Goal: Find specific page/section: Find specific page/section

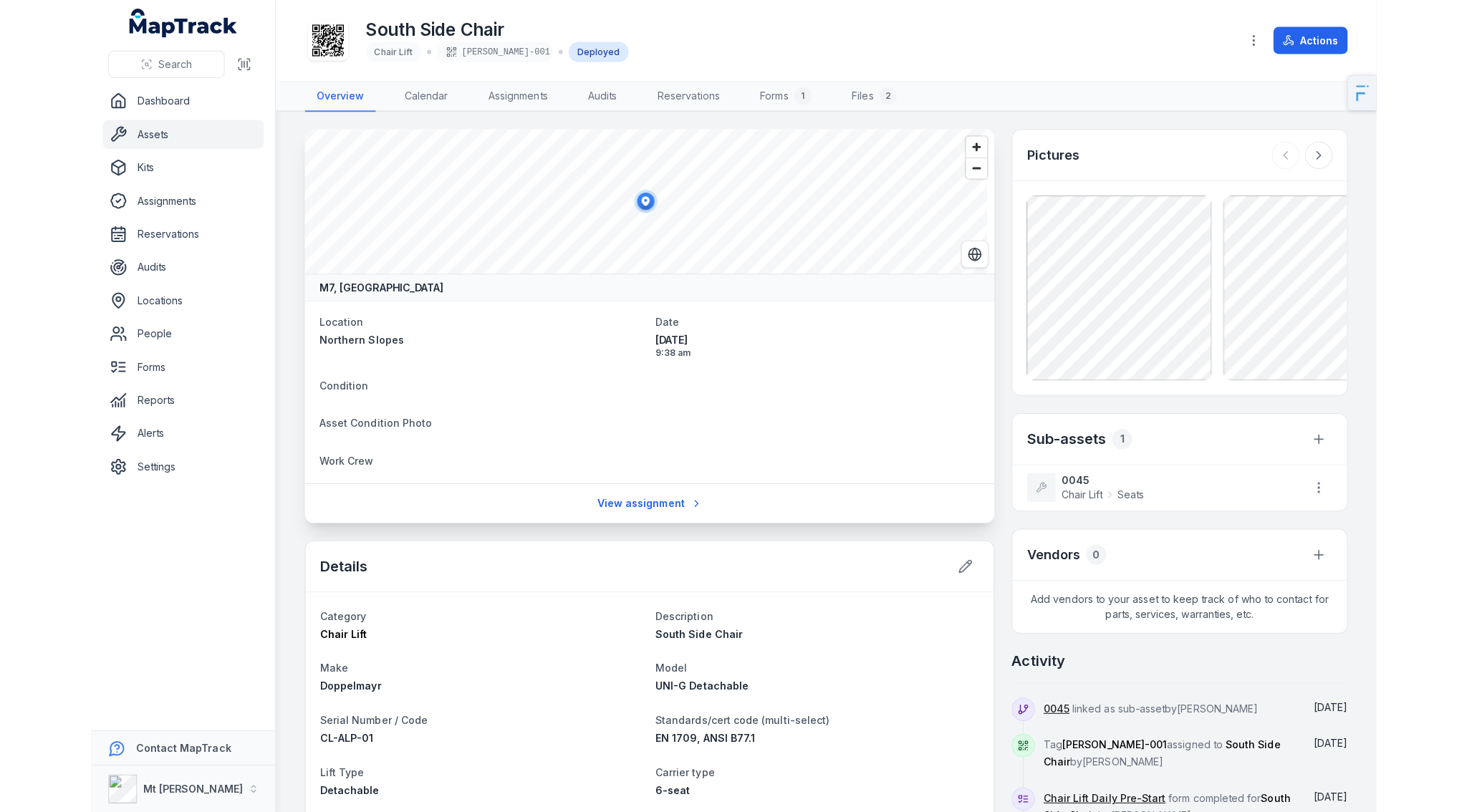
scroll to position [19, 0]
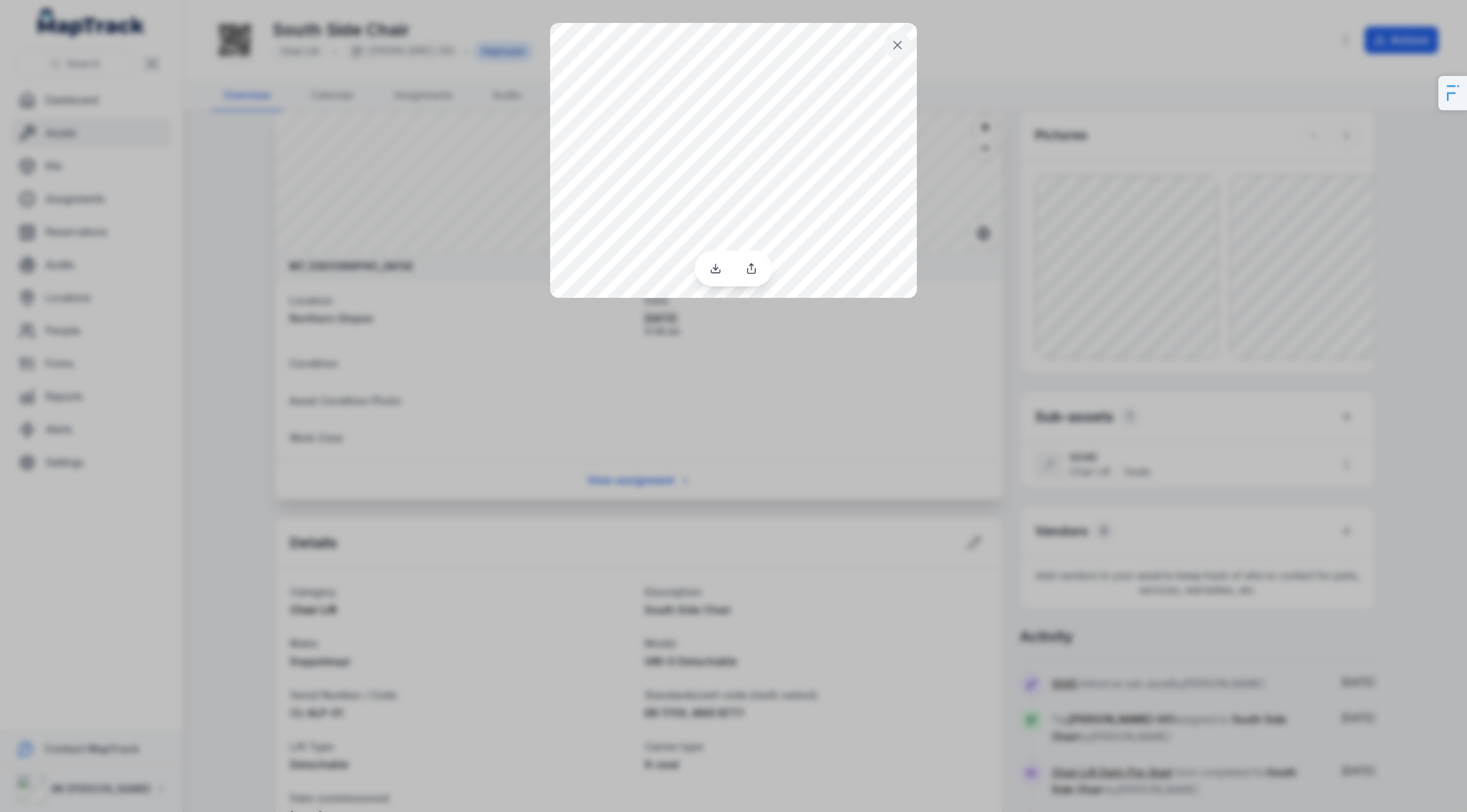
click at [892, 50] on button at bounding box center [897, 45] width 28 height 28
